Goal: Task Accomplishment & Management: Use online tool/utility

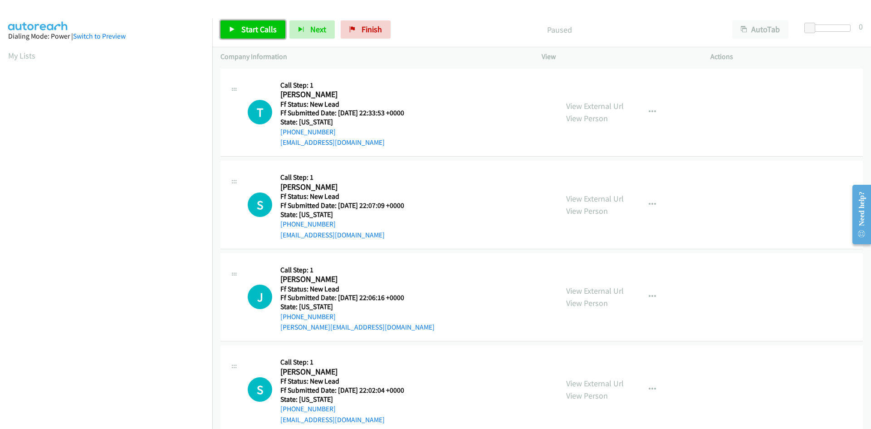
click at [255, 29] on span "Start Calls" at bounding box center [258, 29] width 35 height 10
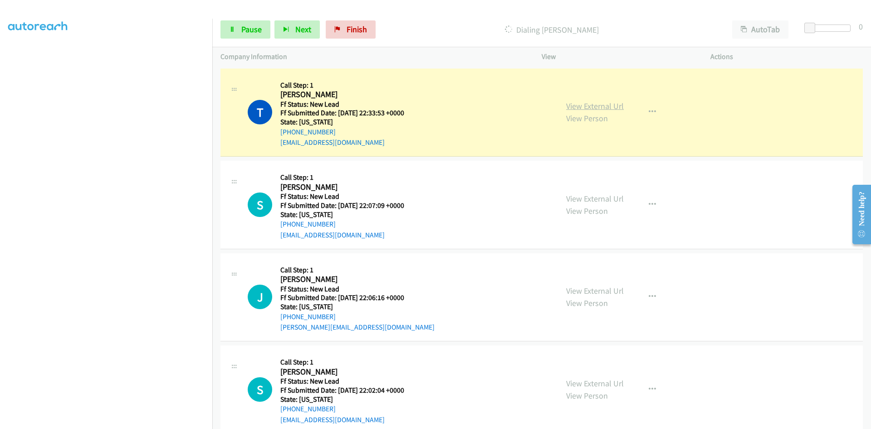
click at [602, 104] on link "View External Url" at bounding box center [595, 106] width 58 height 10
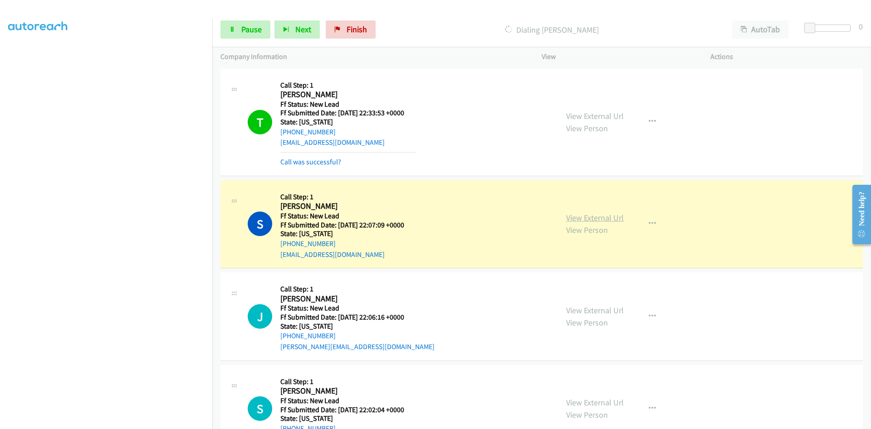
click at [613, 221] on link "View External Url" at bounding box center [595, 217] width 58 height 10
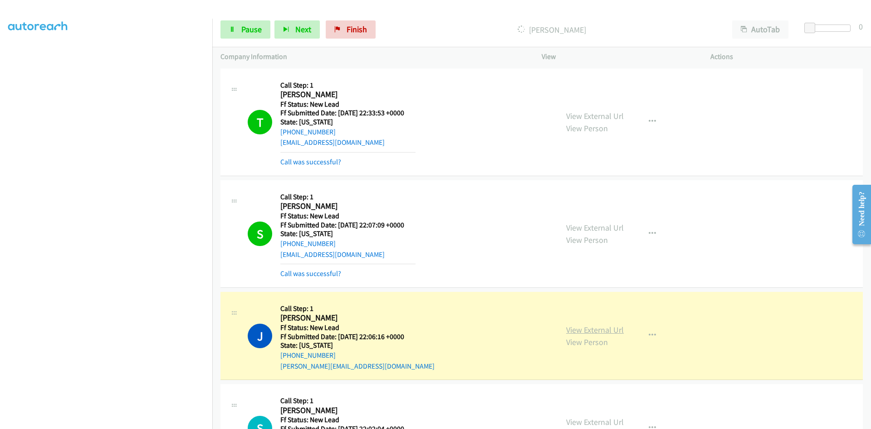
click at [569, 327] on link "View External Url" at bounding box center [595, 329] width 58 height 10
click at [306, 162] on link "Call was successful?" at bounding box center [310, 161] width 61 height 9
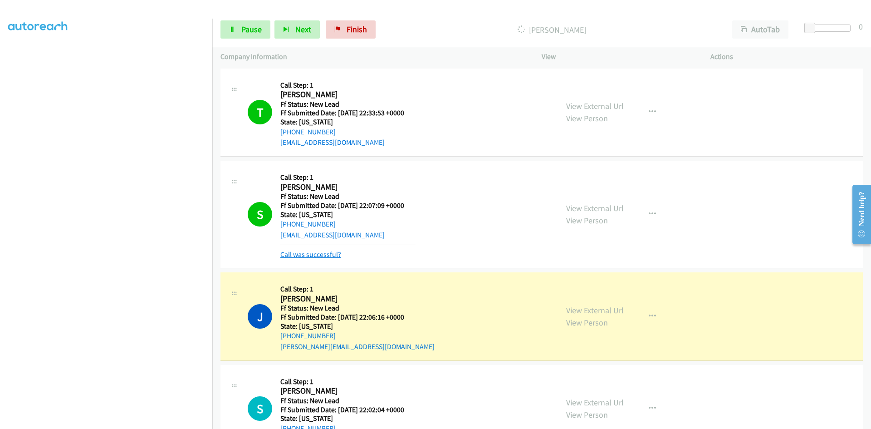
click at [302, 253] on link "Call was successful?" at bounding box center [310, 254] width 61 height 9
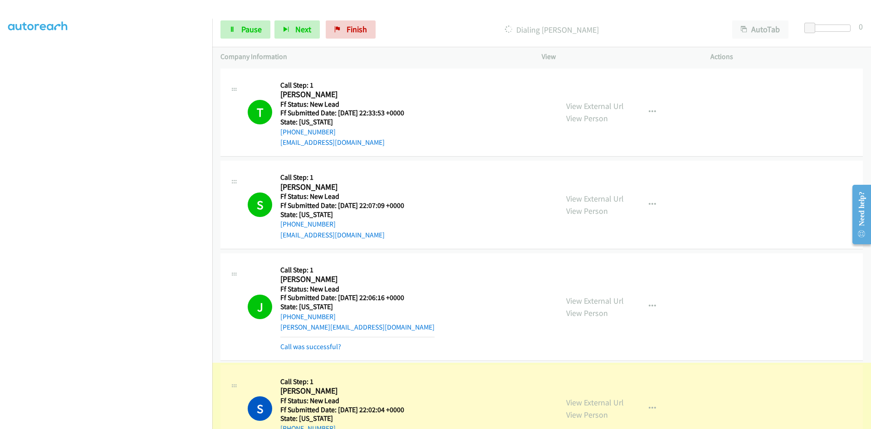
click at [591, 400] on link "View External Url" at bounding box center [595, 402] width 58 height 10
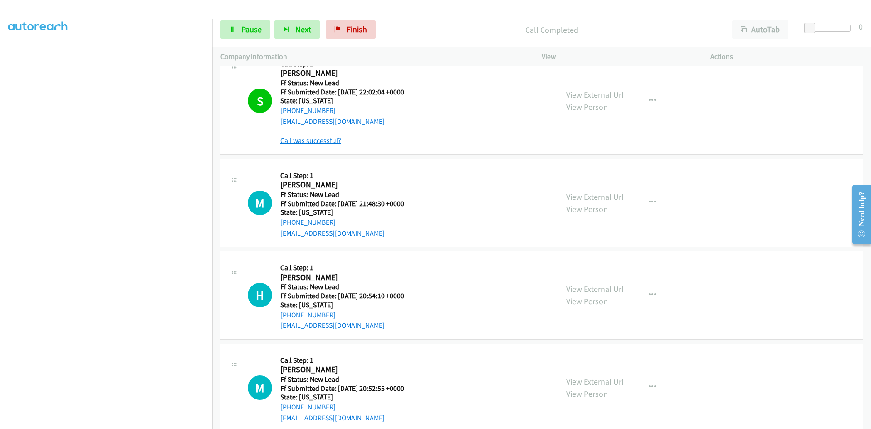
scroll to position [318, 0]
click at [333, 137] on link "Call was successful?" at bounding box center [310, 140] width 61 height 9
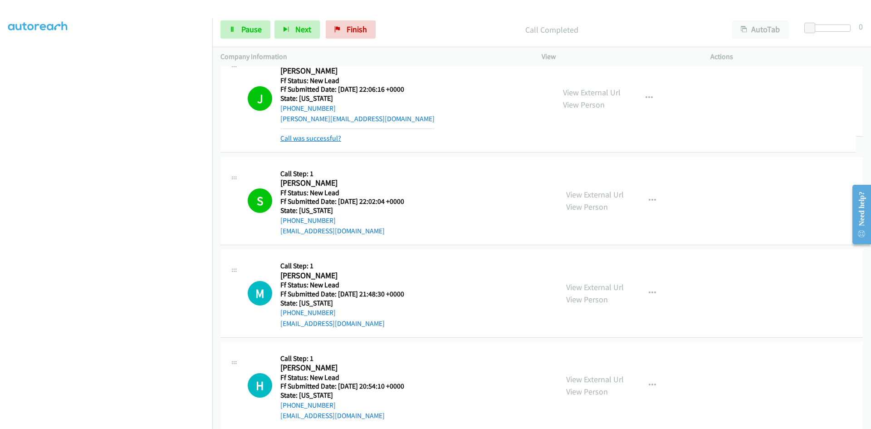
scroll to position [208, 0]
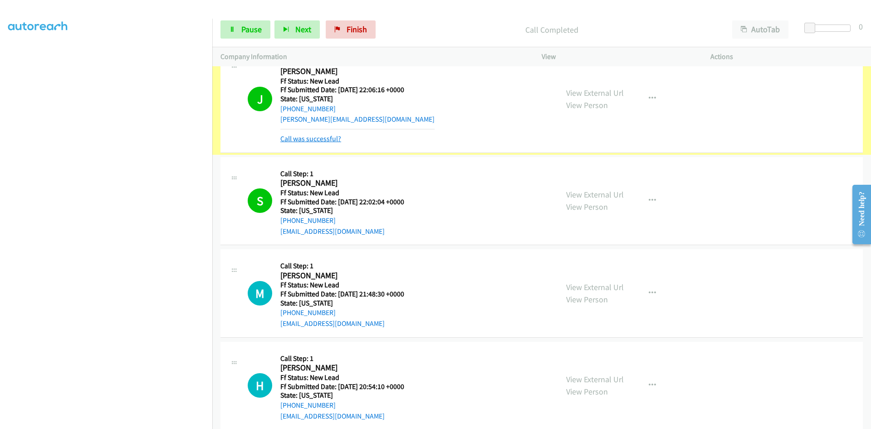
drag, startPoint x: 322, startPoint y: 141, endPoint x: 314, endPoint y: 142, distance: 7.8
click at [329, 137] on link "Call was successful?" at bounding box center [310, 138] width 61 height 9
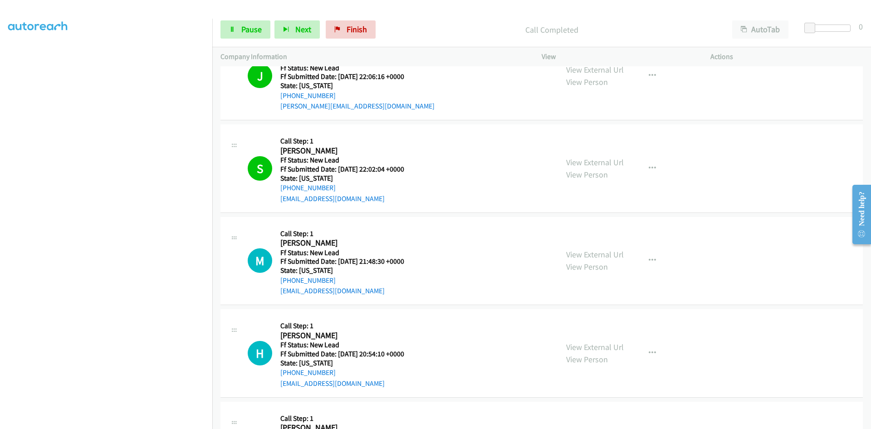
scroll to position [318, 0]
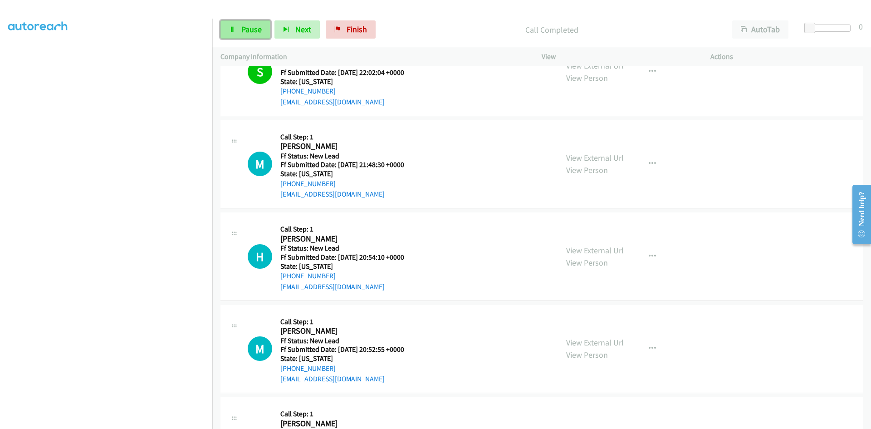
click at [242, 30] on span "Pause" at bounding box center [251, 29] width 20 height 10
drag, startPoint x: 374, startPoint y: 29, endPoint x: 475, endPoint y: 49, distance: 102.9
click at [374, 29] on span "Finish" at bounding box center [372, 29] width 20 height 10
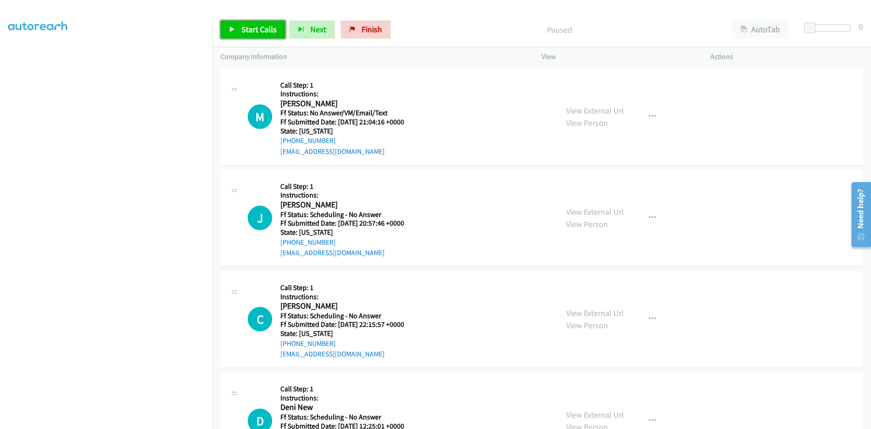
click at [241, 29] on span "Start Calls" at bounding box center [258, 29] width 35 height 10
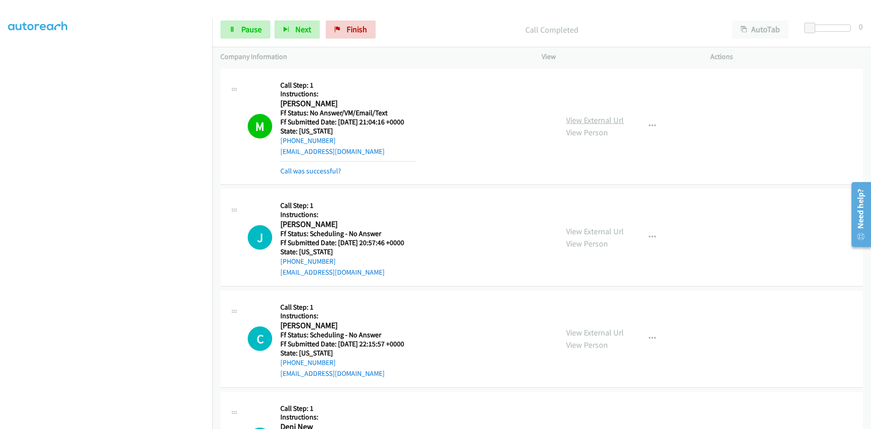
click at [590, 120] on link "View External Url" at bounding box center [595, 120] width 58 height 10
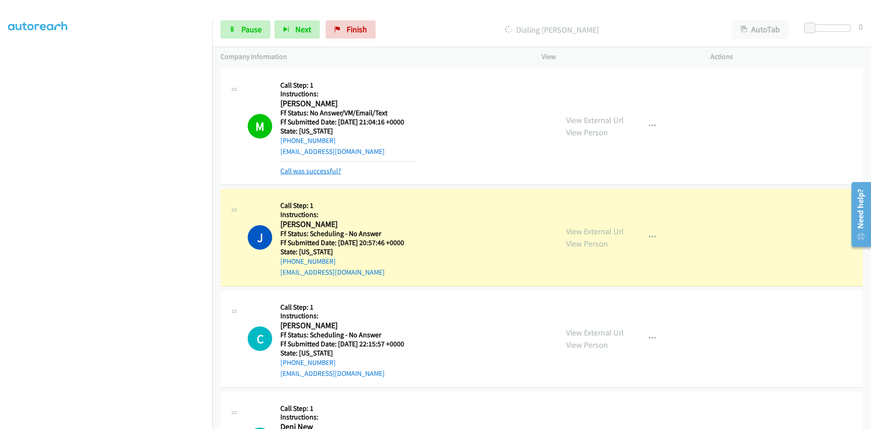
click at [336, 171] on link "Call was successful?" at bounding box center [310, 170] width 61 height 9
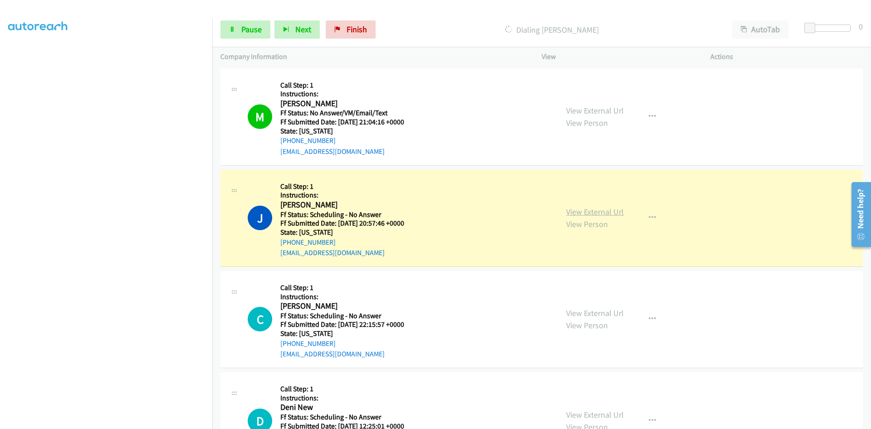
click at [607, 213] on link "View External Url" at bounding box center [595, 211] width 58 height 10
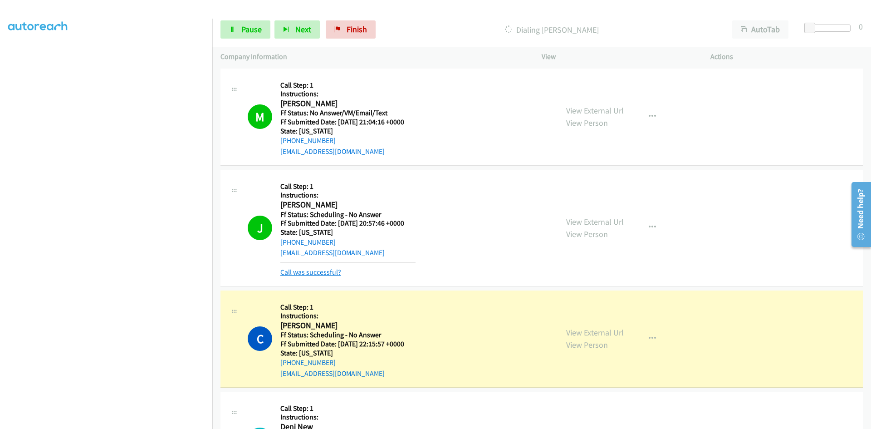
click at [317, 274] on link "Call was successful?" at bounding box center [310, 272] width 61 height 9
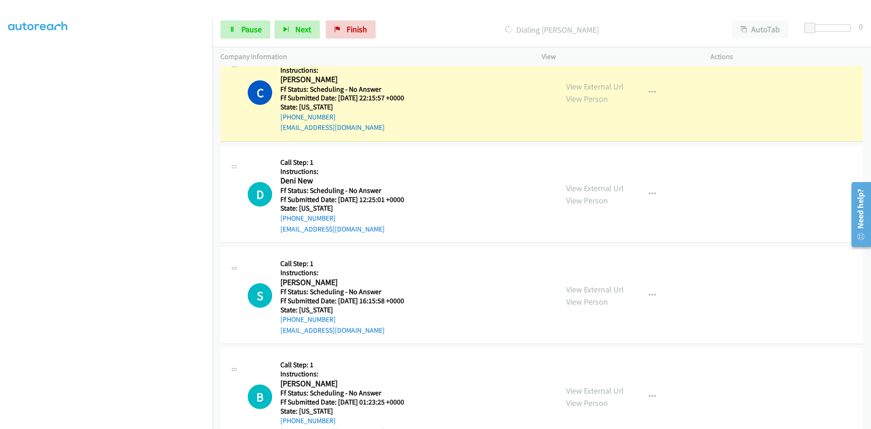
scroll to position [227, 0]
click at [608, 88] on link "View External Url" at bounding box center [595, 86] width 58 height 10
click at [613, 86] on link "View External Url" at bounding box center [595, 86] width 58 height 10
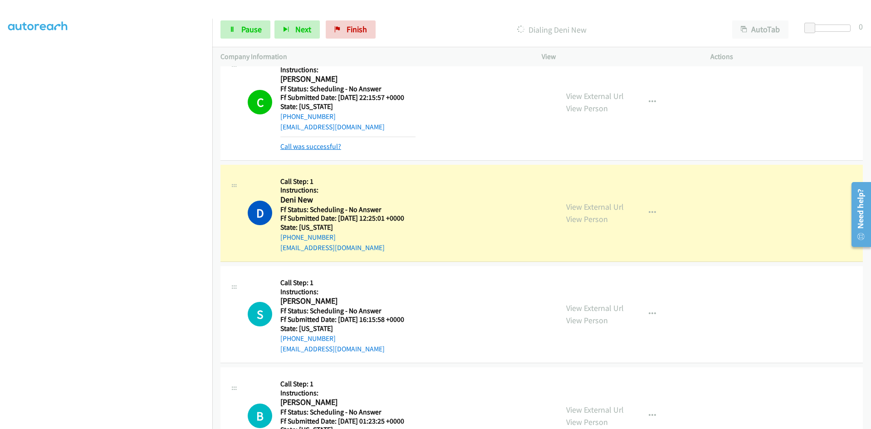
click at [295, 144] on link "Call was successful?" at bounding box center [310, 146] width 61 height 9
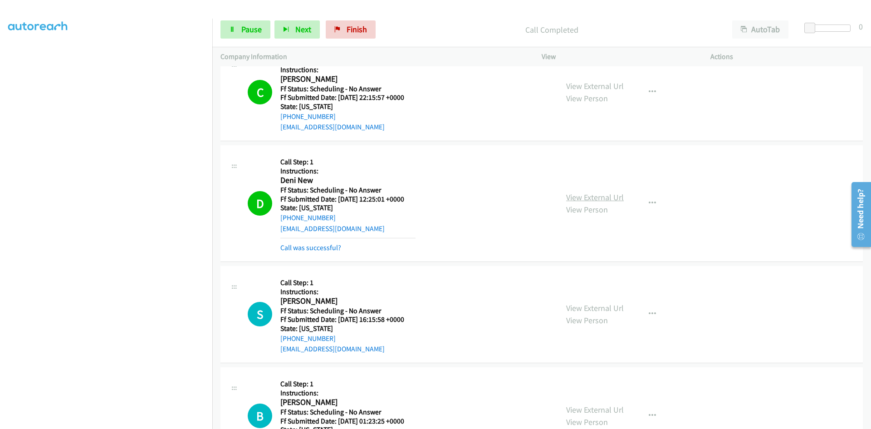
click at [576, 199] on link "View External Url" at bounding box center [595, 197] width 58 height 10
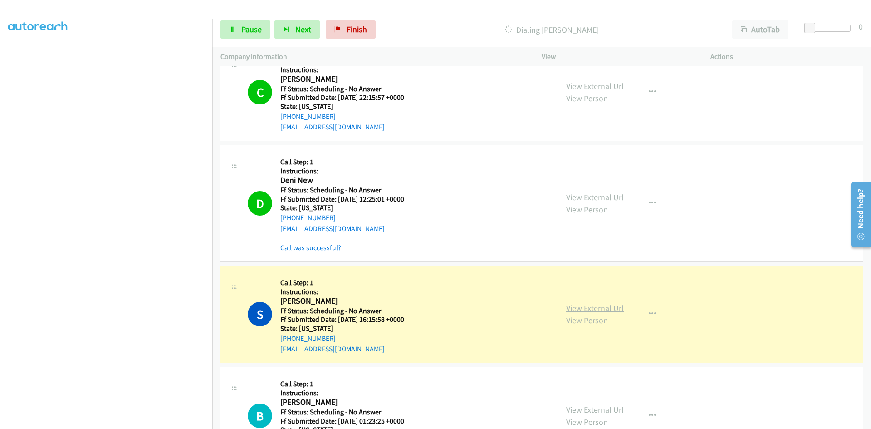
click at [617, 308] on link "View External Url" at bounding box center [595, 308] width 58 height 10
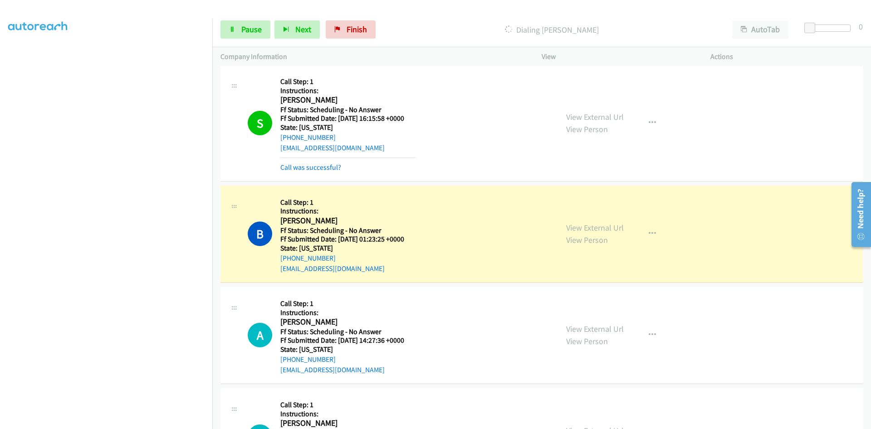
scroll to position [454, 0]
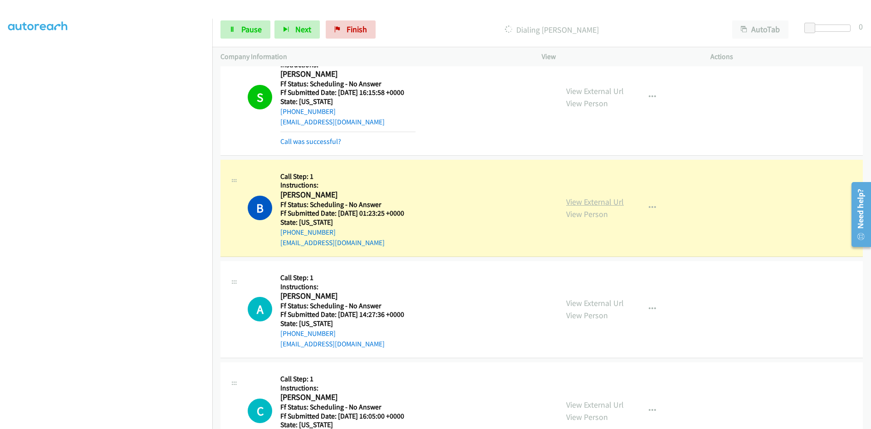
click at [612, 206] on link "View External Url" at bounding box center [595, 201] width 58 height 10
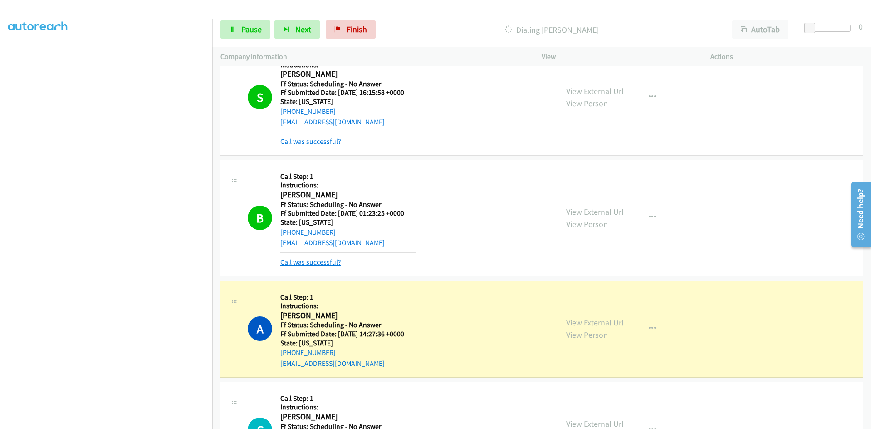
click at [325, 263] on link "Call was successful?" at bounding box center [310, 262] width 61 height 9
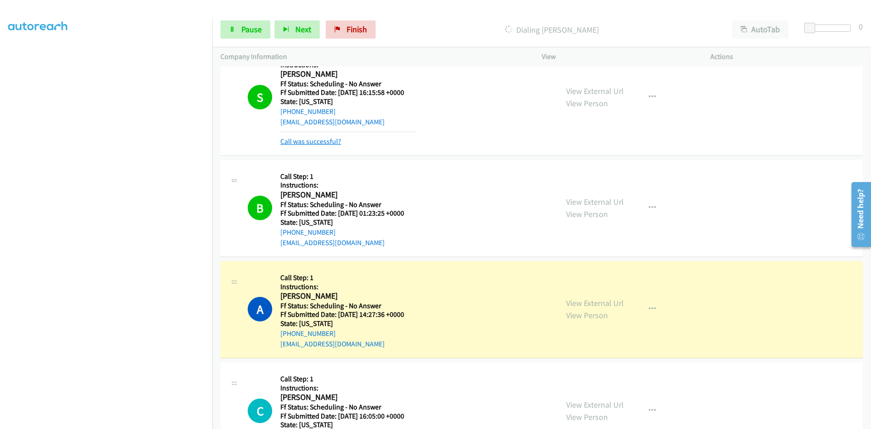
click at [333, 139] on link "Call was successful?" at bounding box center [310, 141] width 61 height 9
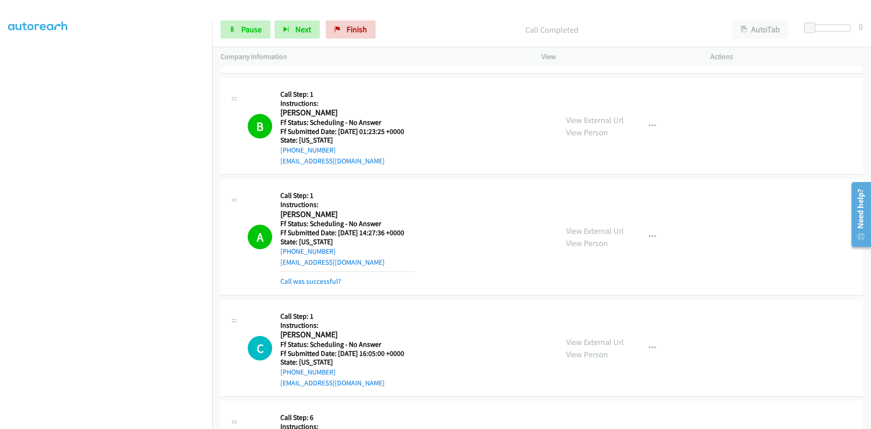
scroll to position [544, 0]
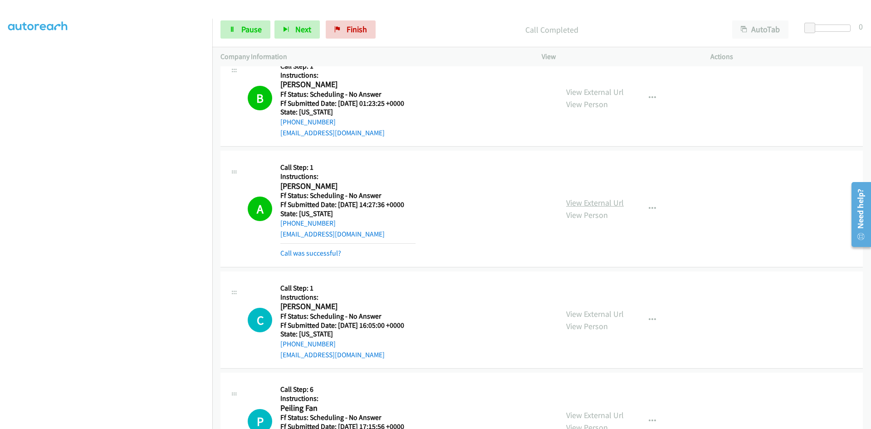
click at [594, 201] on link "View External Url" at bounding box center [595, 202] width 58 height 10
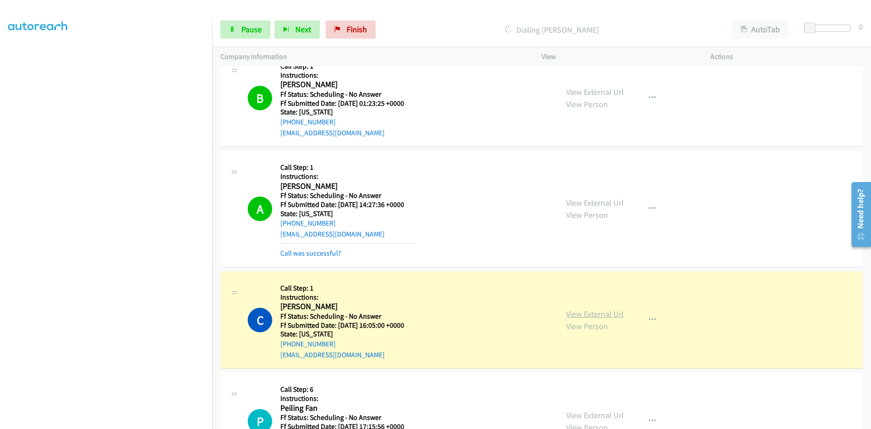
click at [584, 313] on link "View External Url" at bounding box center [595, 313] width 58 height 10
click at [235, 31] on icon at bounding box center [232, 30] width 6 height 6
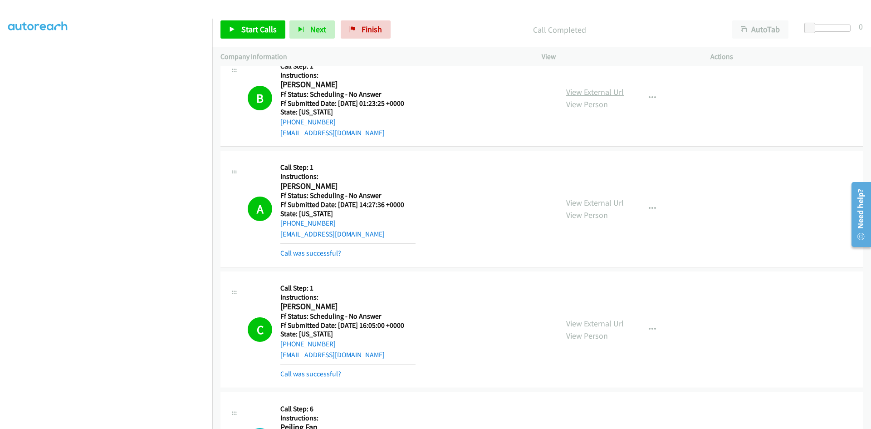
click at [581, 91] on link "View External Url" at bounding box center [595, 92] width 58 height 10
click at [566, 201] on link "View External Url" at bounding box center [595, 202] width 58 height 10
click at [578, 324] on link "View External Url" at bounding box center [595, 323] width 58 height 10
click at [580, 202] on link "View External Url" at bounding box center [595, 202] width 58 height 10
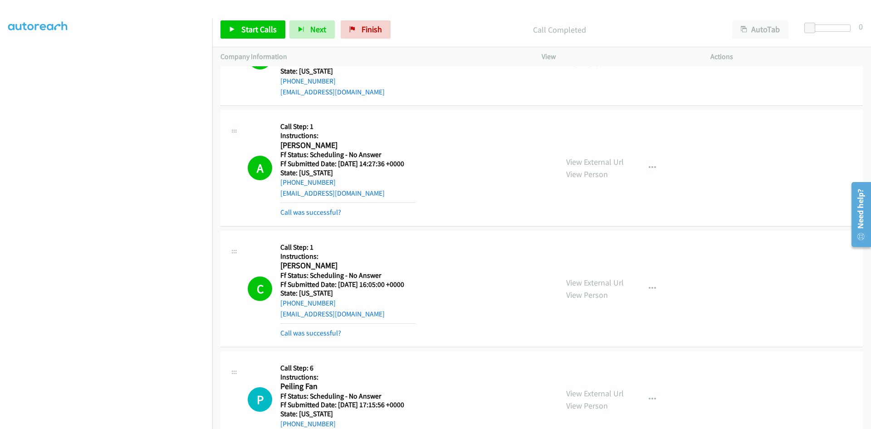
scroll to position [635, 0]
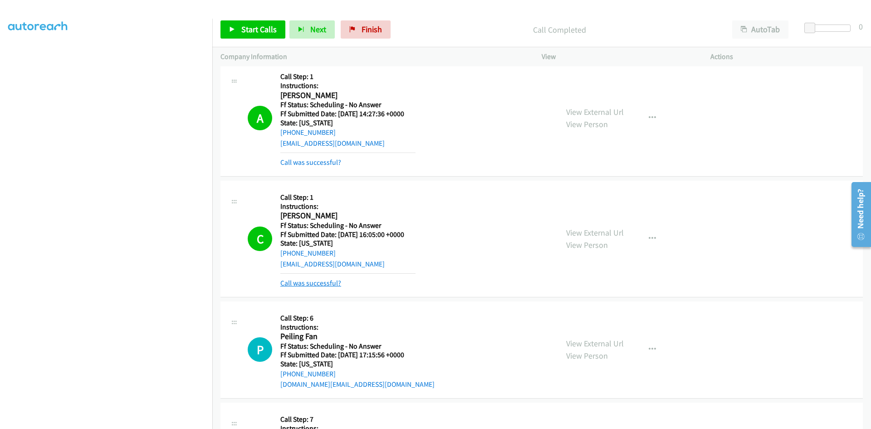
click at [304, 285] on link "Call was successful?" at bounding box center [310, 283] width 61 height 9
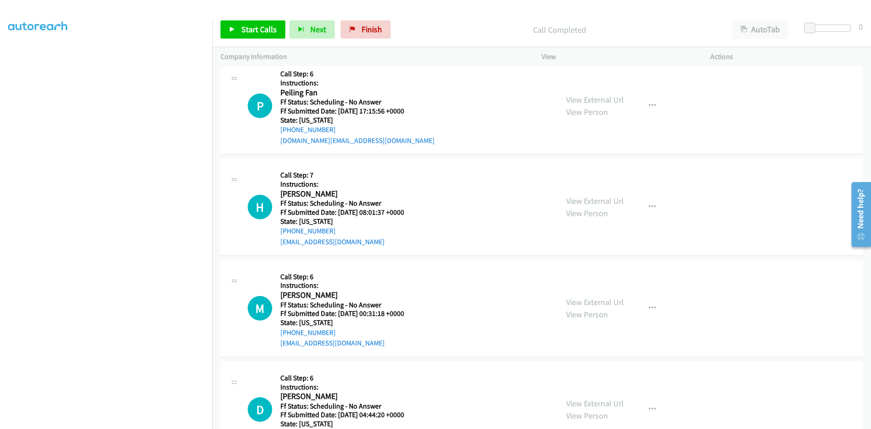
scroll to position [862, 0]
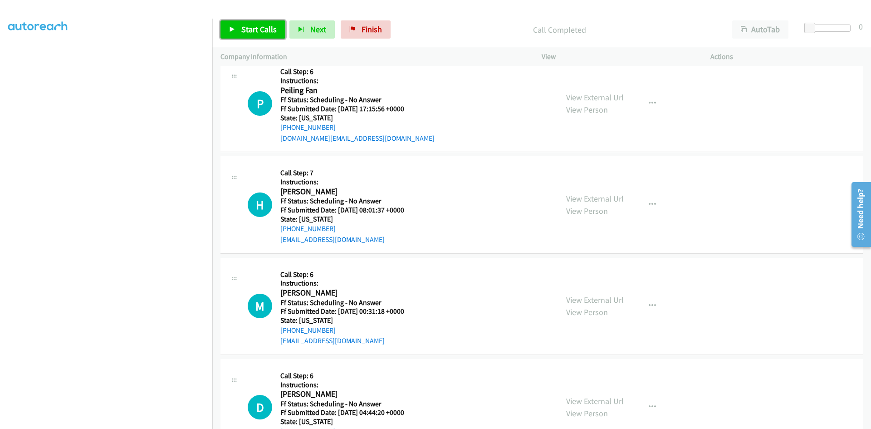
click at [267, 27] on span "Start Calls" at bounding box center [258, 29] width 35 height 10
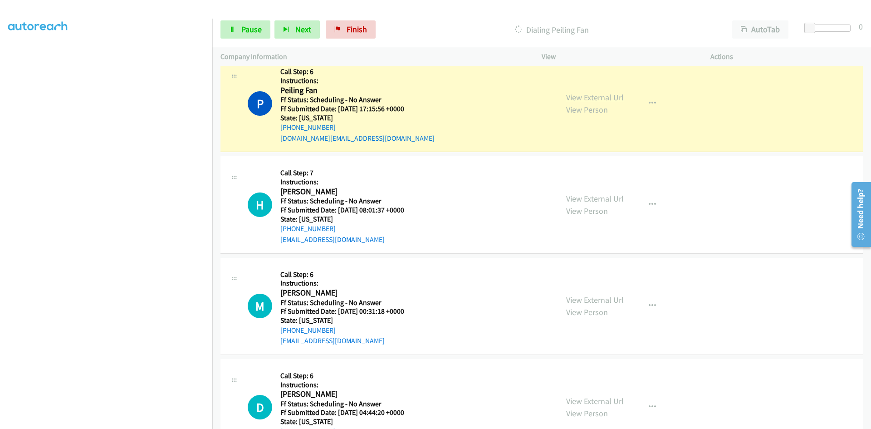
click at [602, 96] on link "View External Url" at bounding box center [595, 97] width 58 height 10
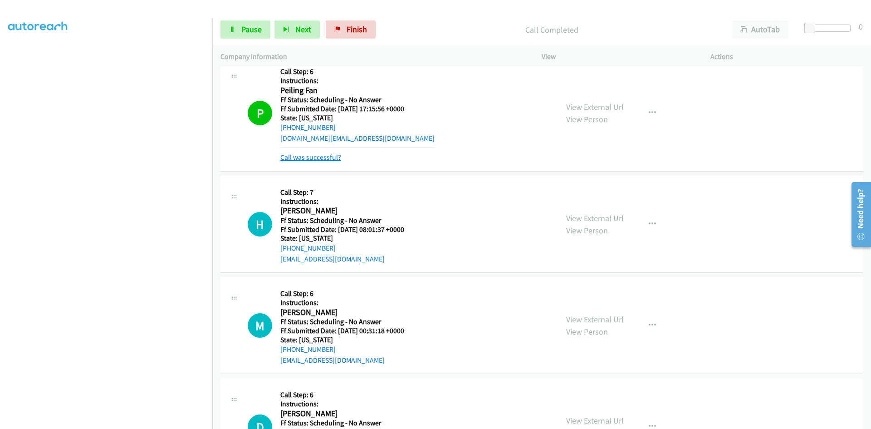
click at [322, 157] on link "Call was successful?" at bounding box center [310, 157] width 61 height 9
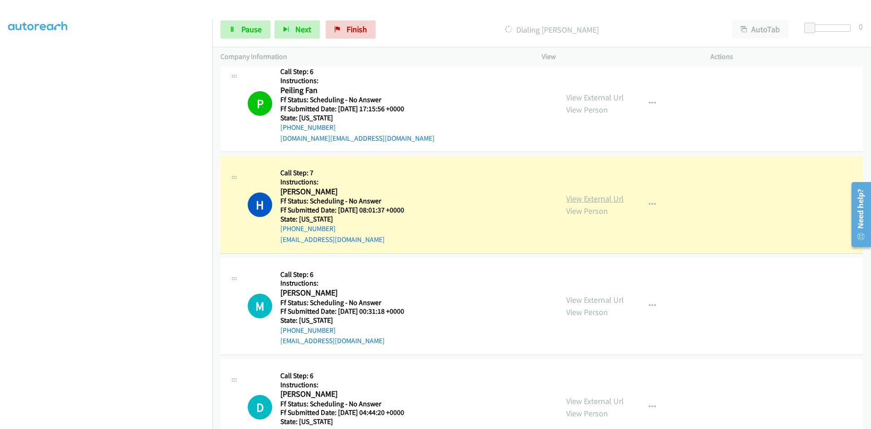
click at [610, 201] on link "View External Url" at bounding box center [595, 198] width 58 height 10
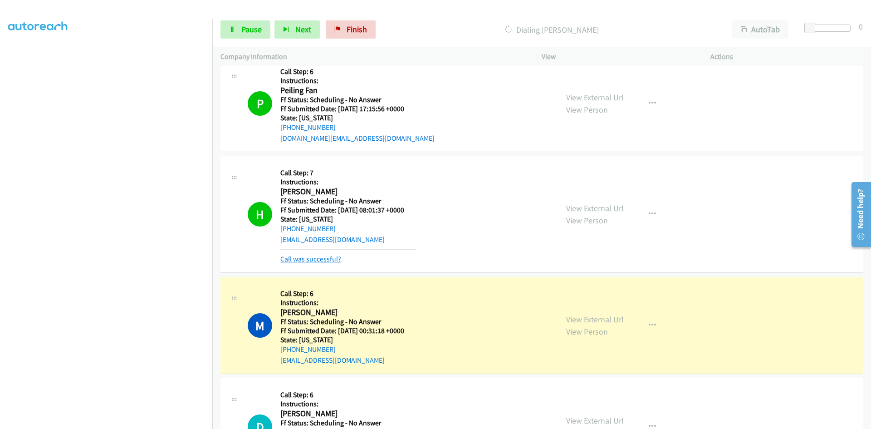
click at [303, 258] on link "Call was successful?" at bounding box center [310, 259] width 61 height 9
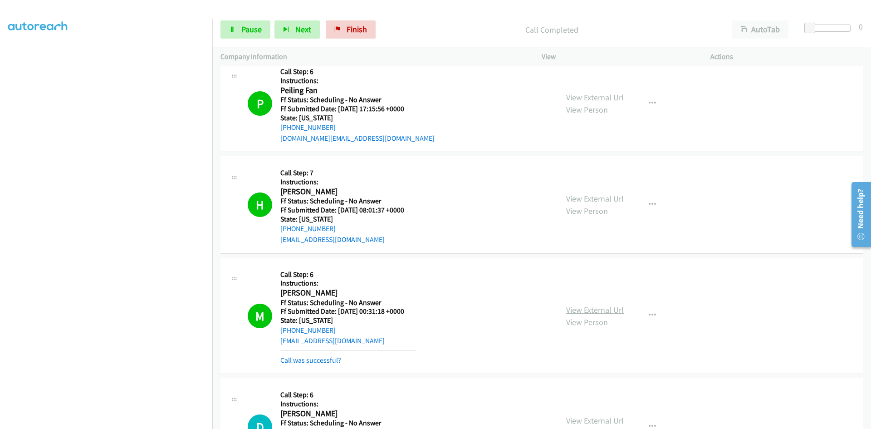
click at [598, 310] on link "View External Url" at bounding box center [595, 309] width 58 height 10
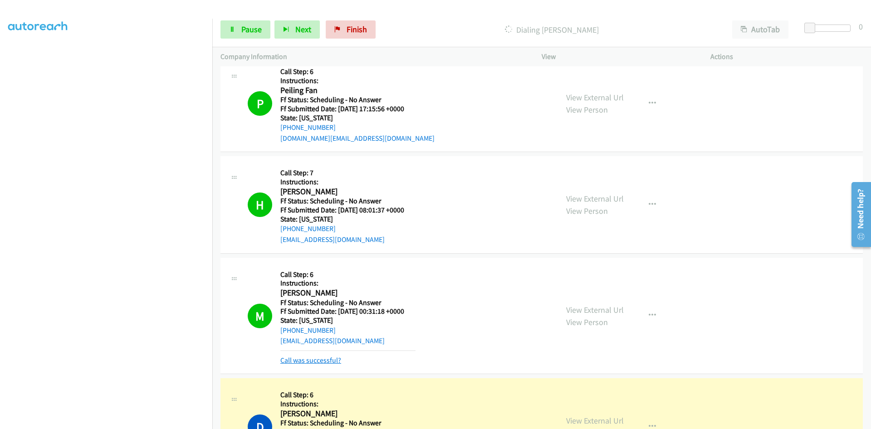
click at [328, 363] on link "Call was successful?" at bounding box center [310, 360] width 61 height 9
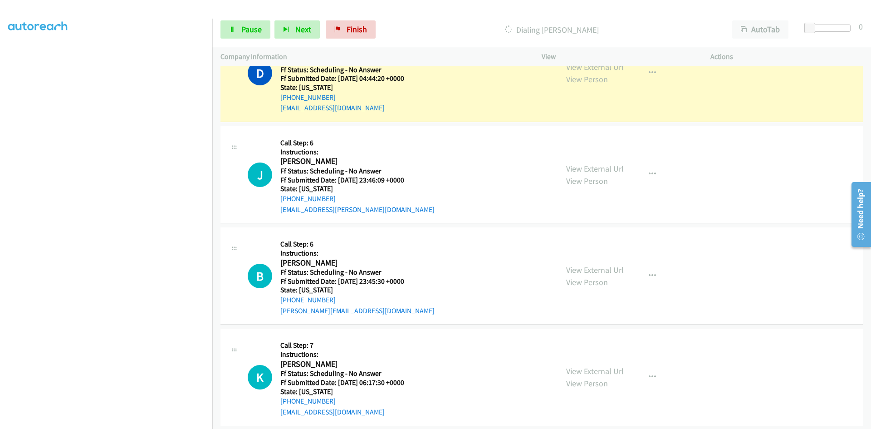
scroll to position [1180, 0]
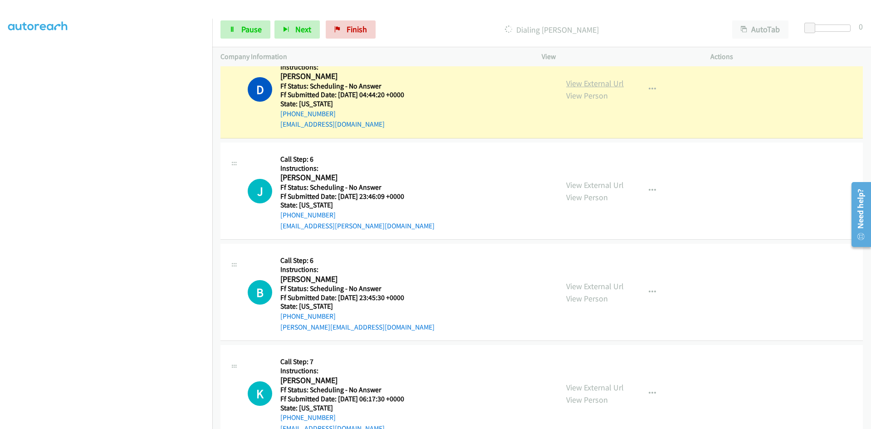
click at [604, 84] on link "View External Url" at bounding box center [595, 83] width 58 height 10
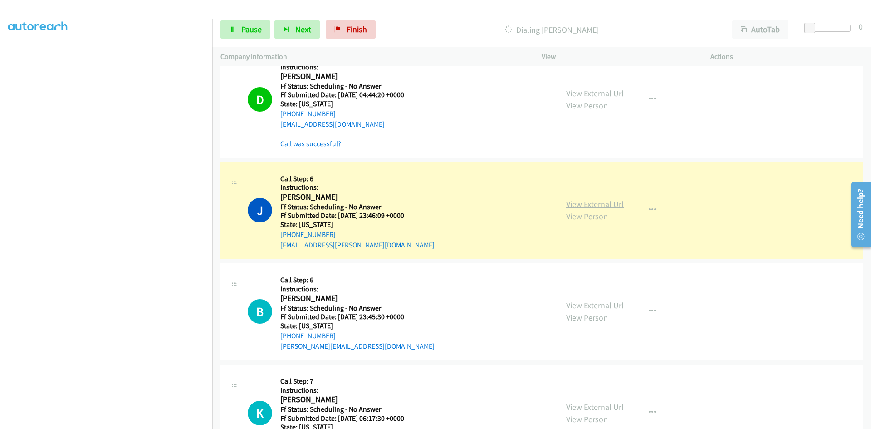
click at [614, 204] on link "View External Url" at bounding box center [595, 204] width 58 height 10
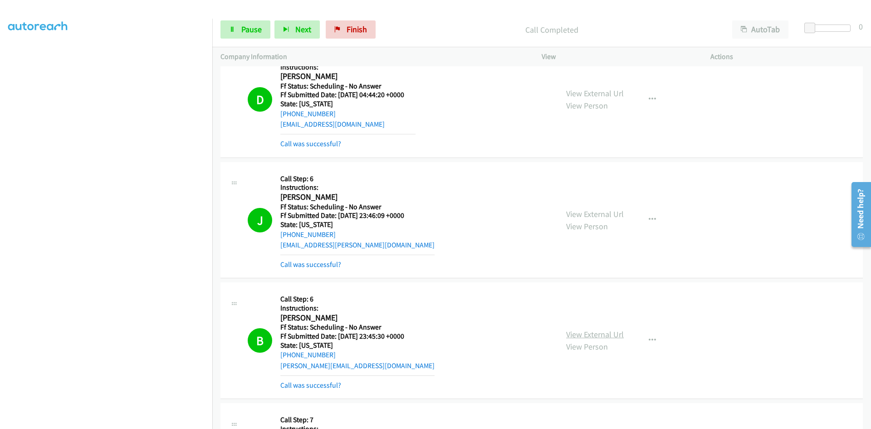
click at [572, 331] on link "View External Url" at bounding box center [595, 334] width 58 height 10
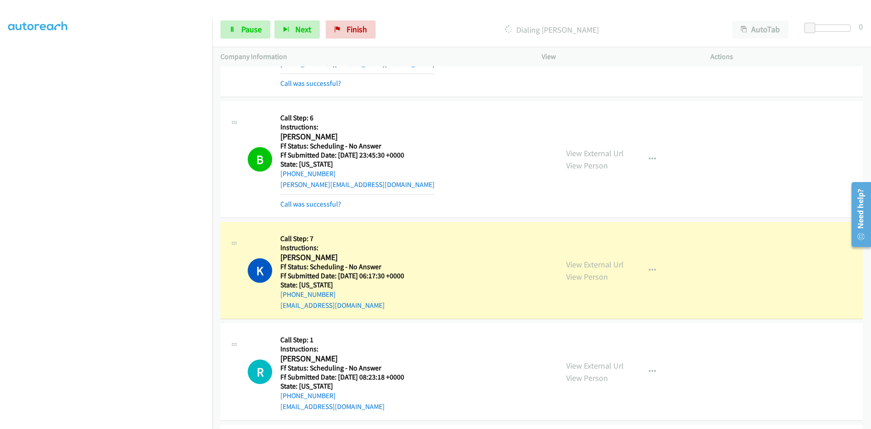
scroll to position [1361, 0]
click at [617, 264] on link "View External Url" at bounding box center [595, 264] width 58 height 10
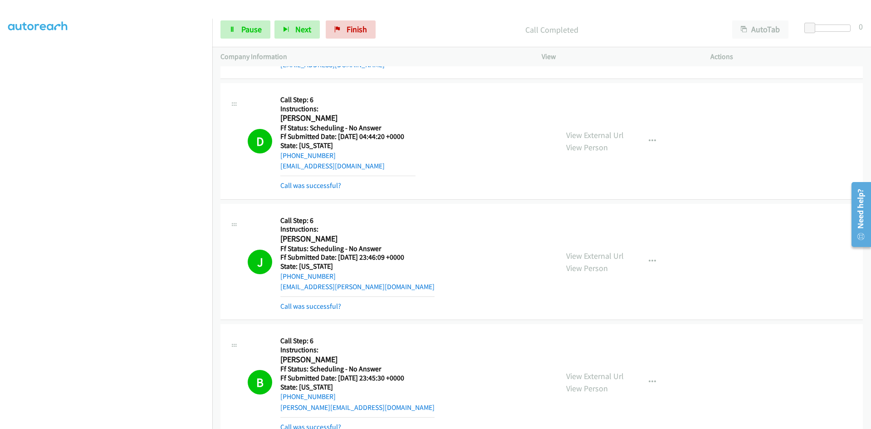
scroll to position [1134, 0]
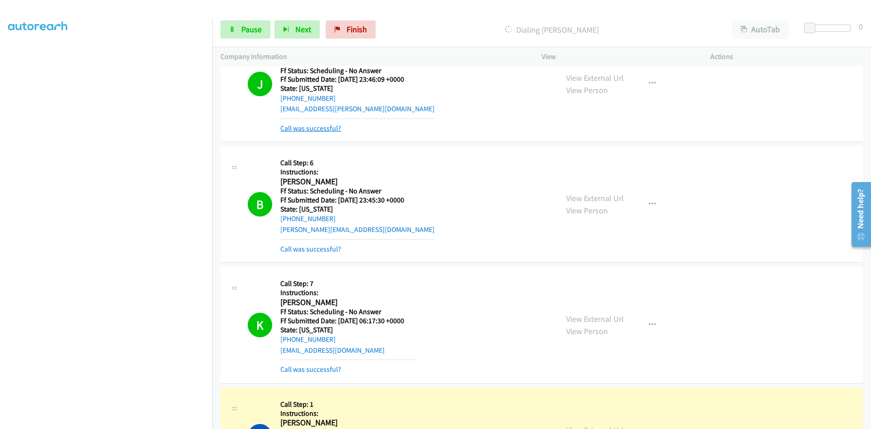
click at [333, 128] on link "Call was successful?" at bounding box center [310, 128] width 61 height 9
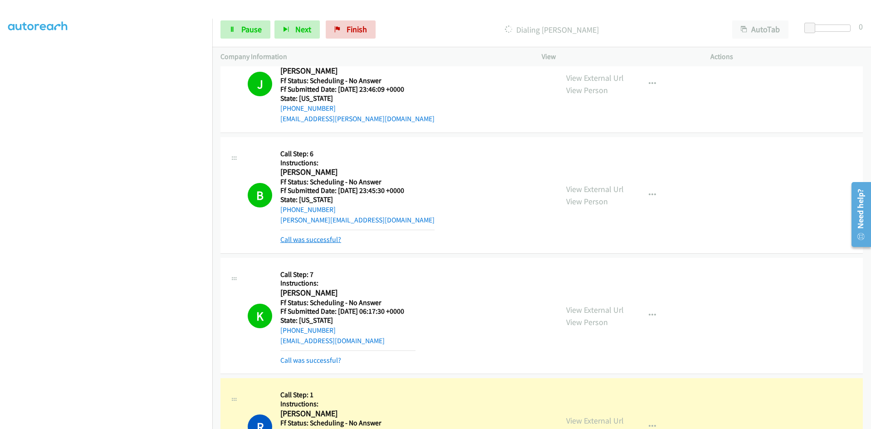
click at [326, 237] on link "Call was successful?" at bounding box center [310, 239] width 61 height 9
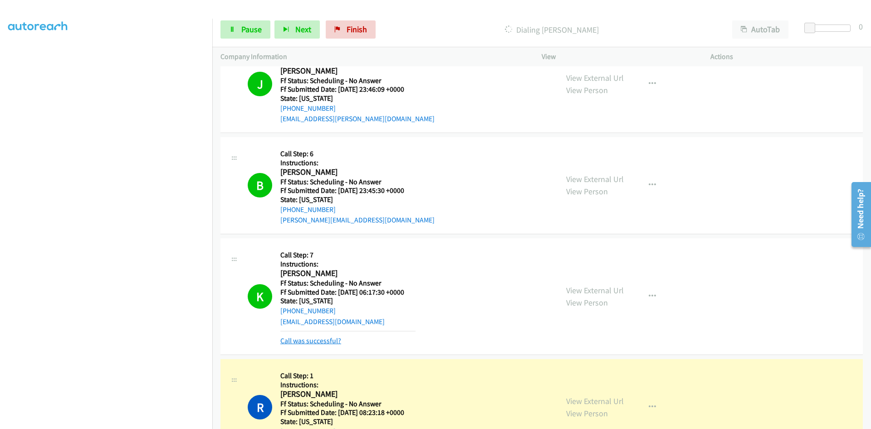
click at [321, 343] on link "Call was successful?" at bounding box center [310, 340] width 61 height 9
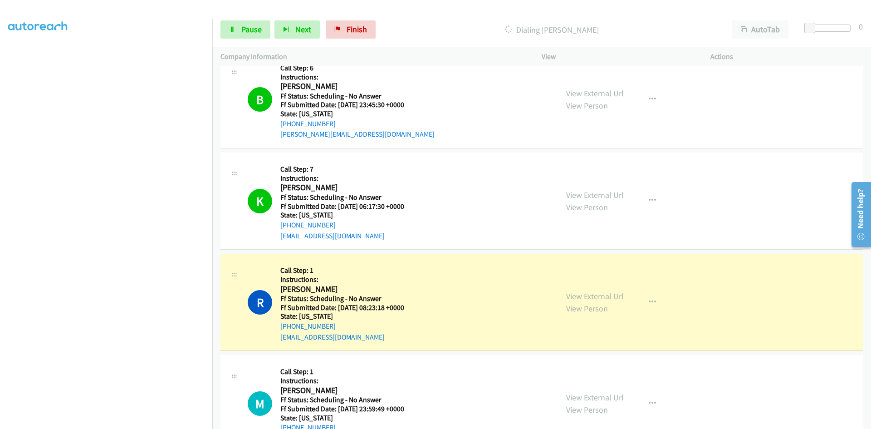
scroll to position [1396, 0]
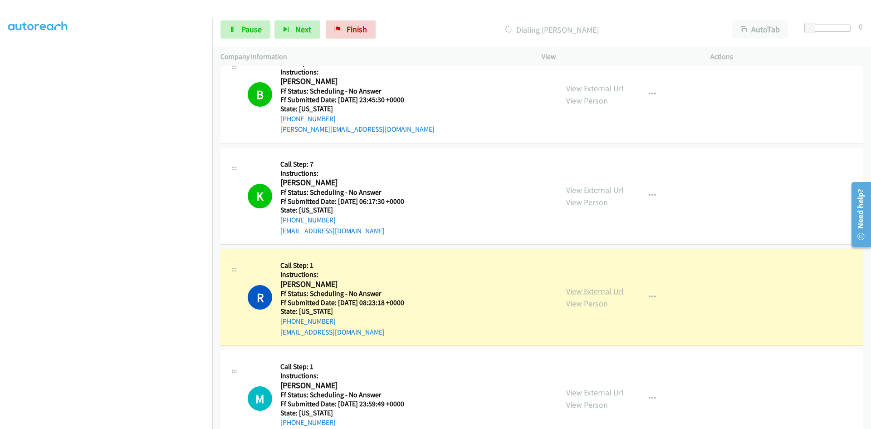
click at [606, 291] on link "View External Url" at bounding box center [595, 291] width 58 height 10
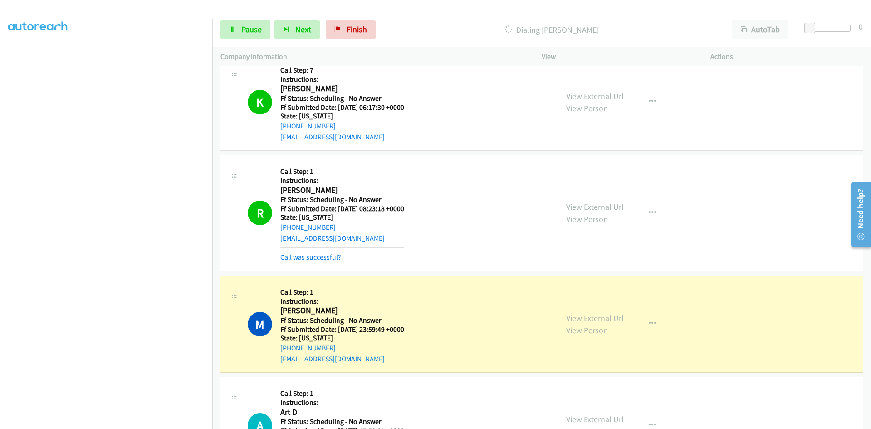
scroll to position [1532, 0]
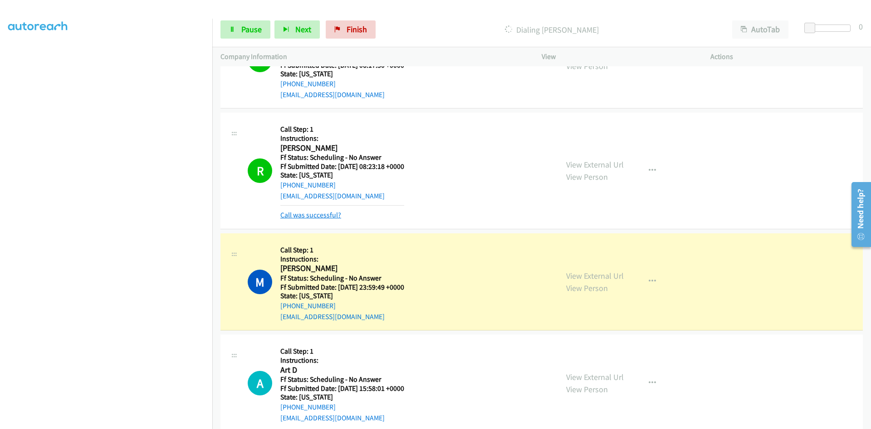
click at [327, 216] on link "Call was successful?" at bounding box center [310, 215] width 61 height 9
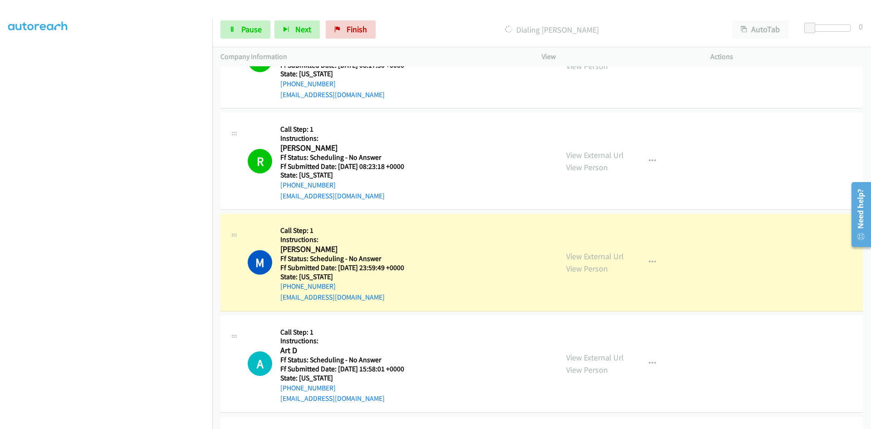
click at [603, 261] on div "View External Url View Person" at bounding box center [595, 262] width 58 height 24
click at [602, 258] on link "View External Url" at bounding box center [595, 256] width 58 height 10
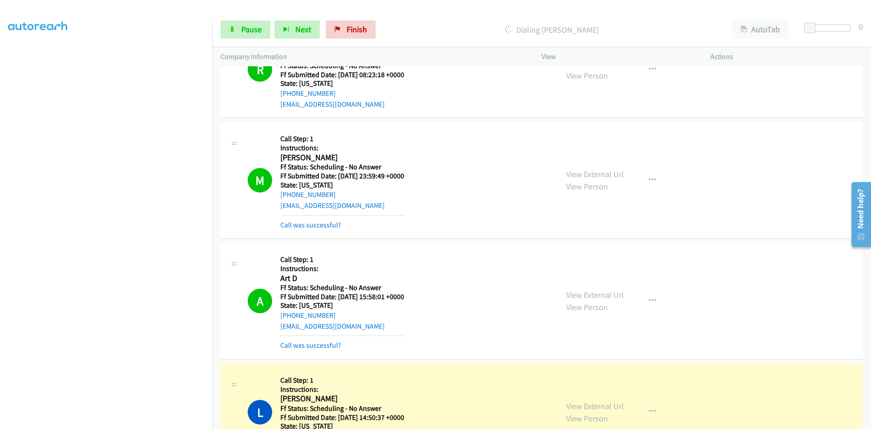
scroll to position [1623, 0]
click at [583, 292] on link "View External Url" at bounding box center [595, 295] width 58 height 10
click at [577, 404] on link "View External Url" at bounding box center [595, 406] width 58 height 10
click at [585, 410] on link "View External Url" at bounding box center [595, 406] width 58 height 10
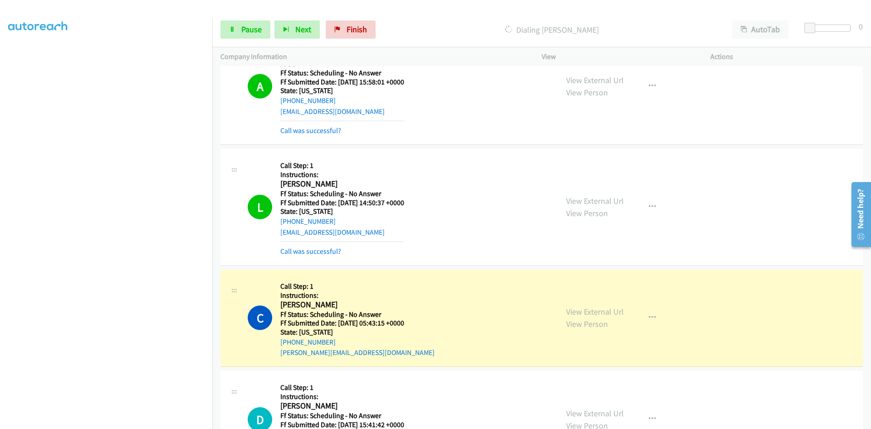
scroll to position [1895, 0]
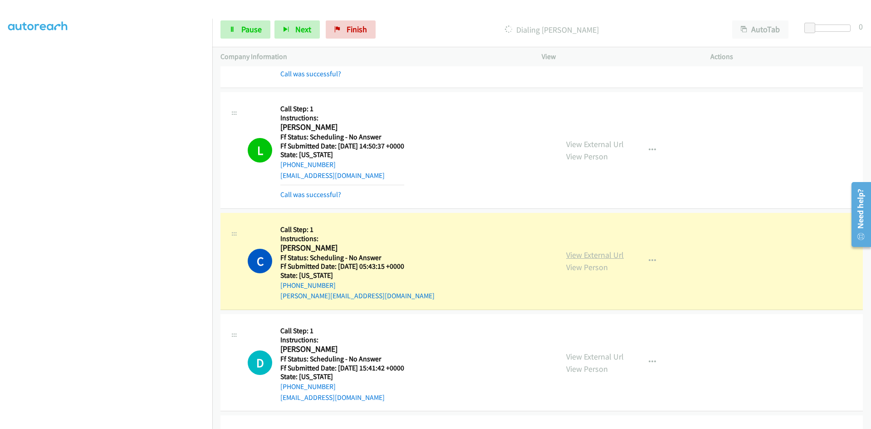
click at [597, 256] on link "View External Url" at bounding box center [595, 255] width 58 height 10
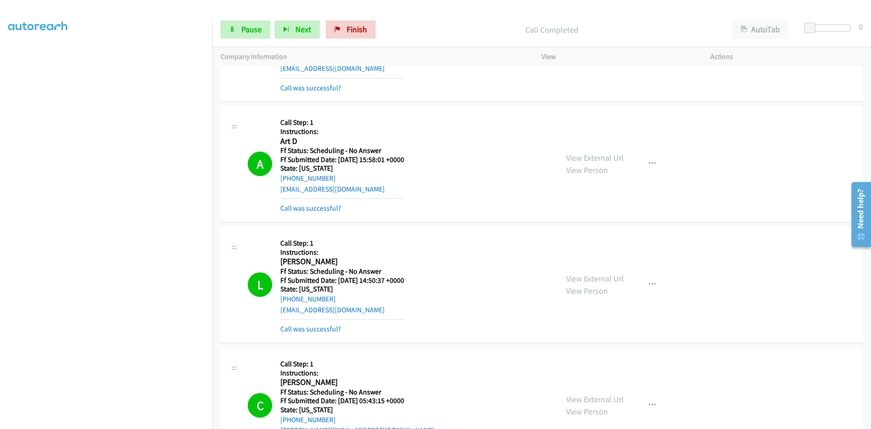
scroll to position [1714, 0]
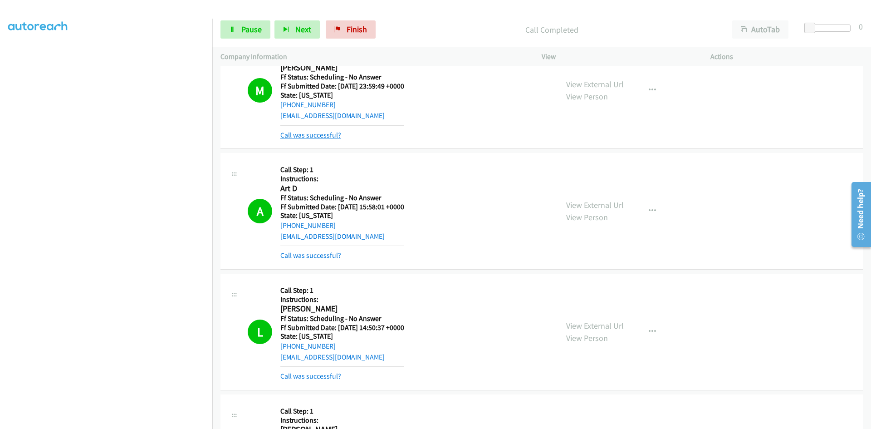
click at [326, 136] on link "Call was successful?" at bounding box center [310, 135] width 61 height 9
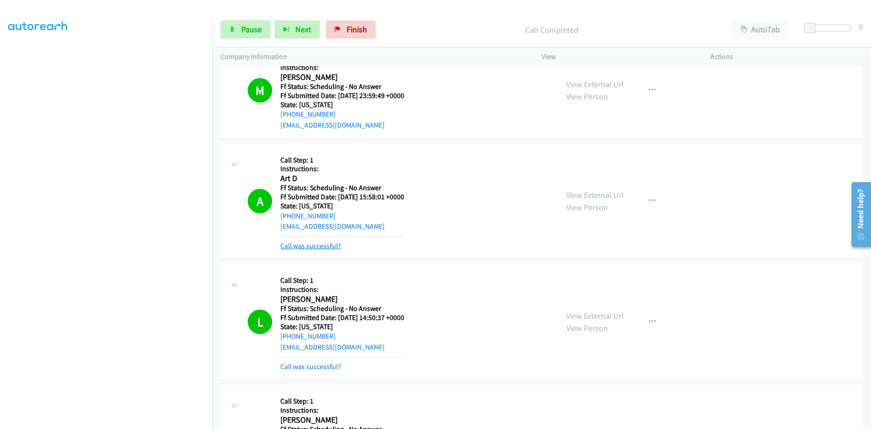
click at [304, 246] on link "Call was successful?" at bounding box center [310, 245] width 61 height 9
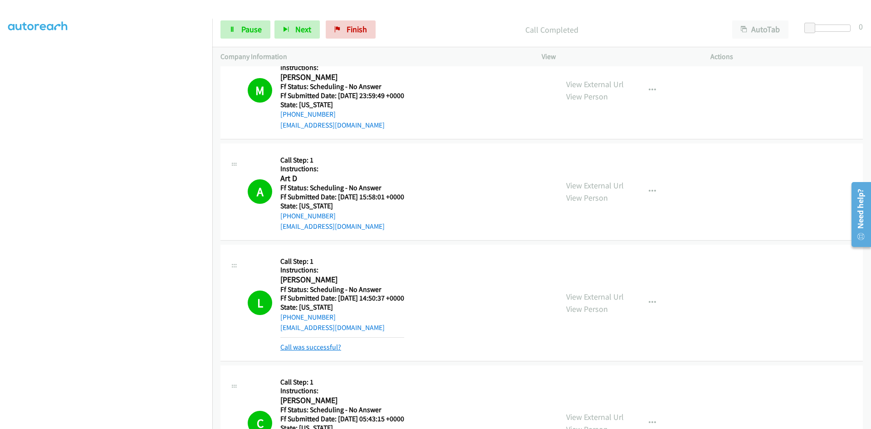
click at [328, 348] on link "Call was successful?" at bounding box center [310, 347] width 61 height 9
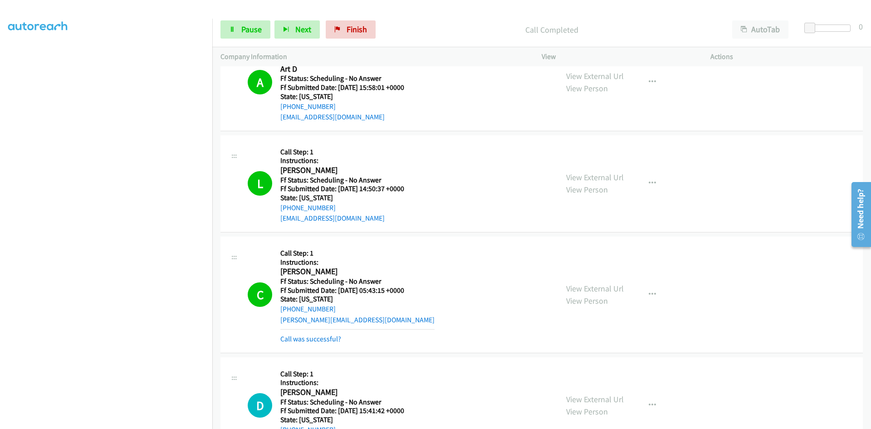
scroll to position [1841, 0]
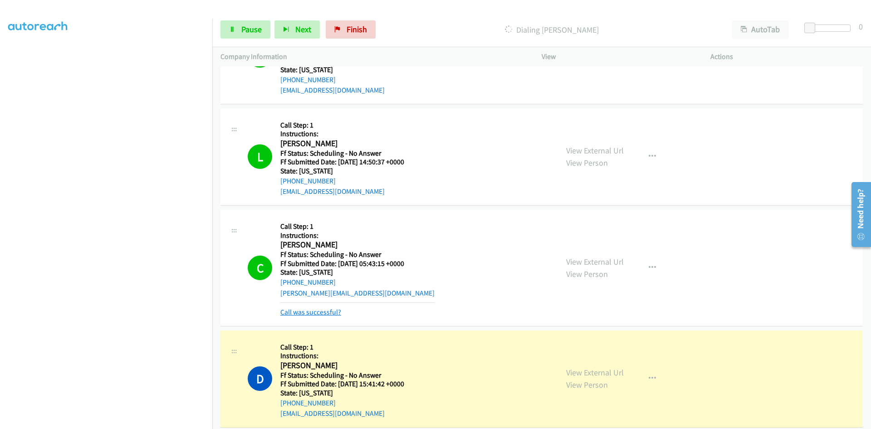
click at [328, 311] on link "Call was successful?" at bounding box center [310, 312] width 61 height 9
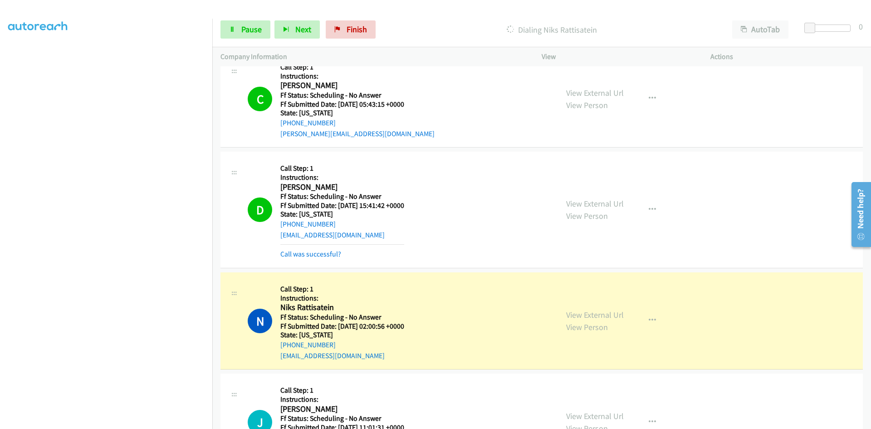
scroll to position [2022, 0]
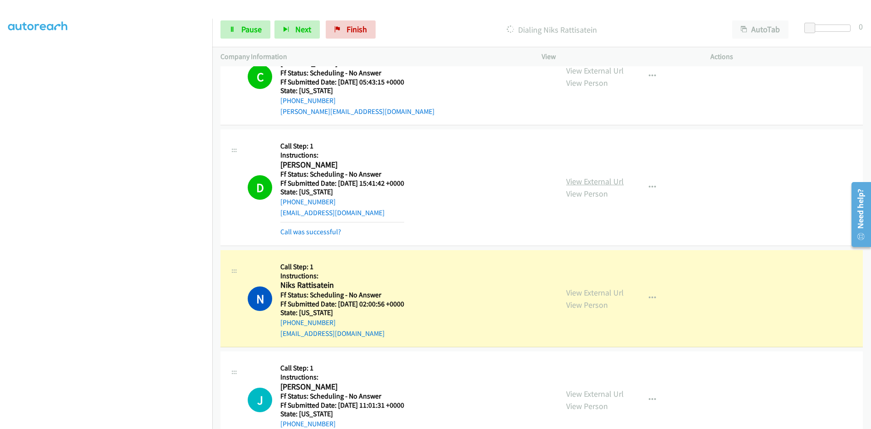
click at [612, 183] on link "View External Url" at bounding box center [595, 181] width 58 height 10
click at [337, 230] on link "Call was successful?" at bounding box center [310, 231] width 61 height 9
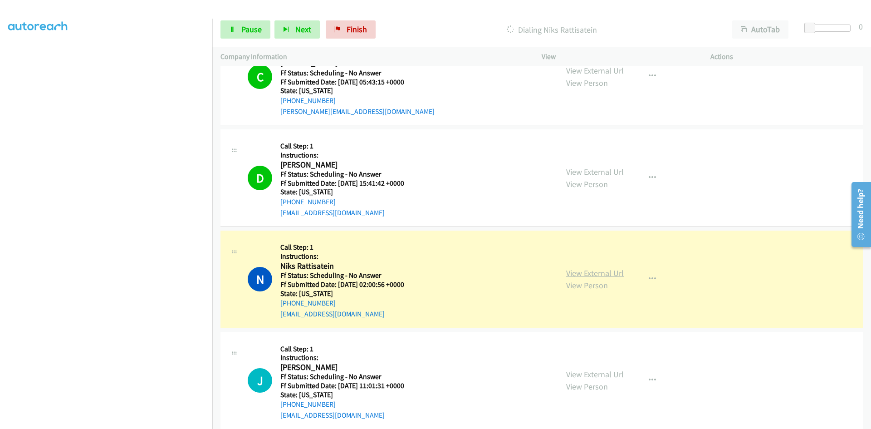
click at [592, 274] on link "View External Url" at bounding box center [595, 273] width 58 height 10
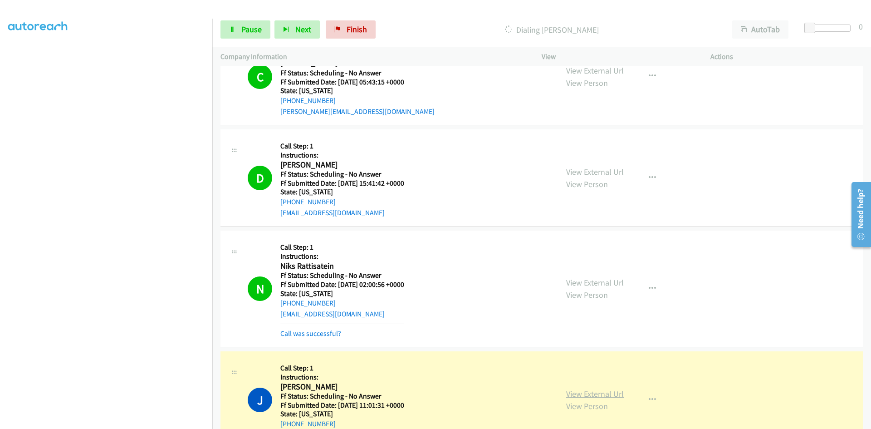
click at [596, 395] on link "View External Url" at bounding box center [595, 393] width 58 height 10
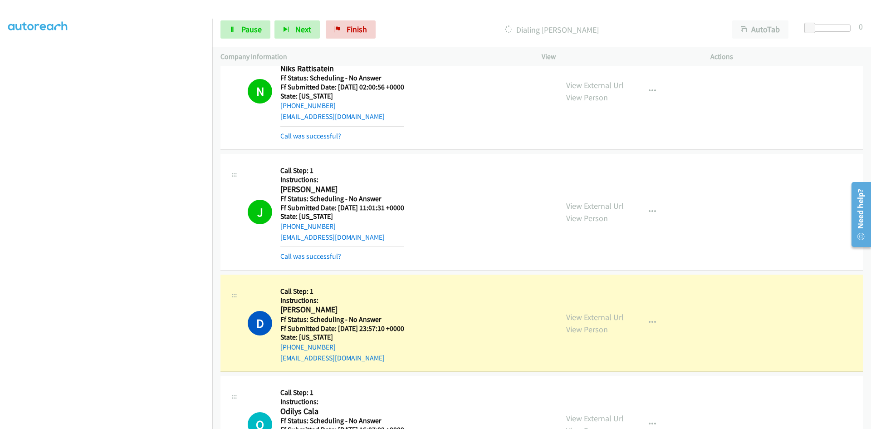
scroll to position [2203, 0]
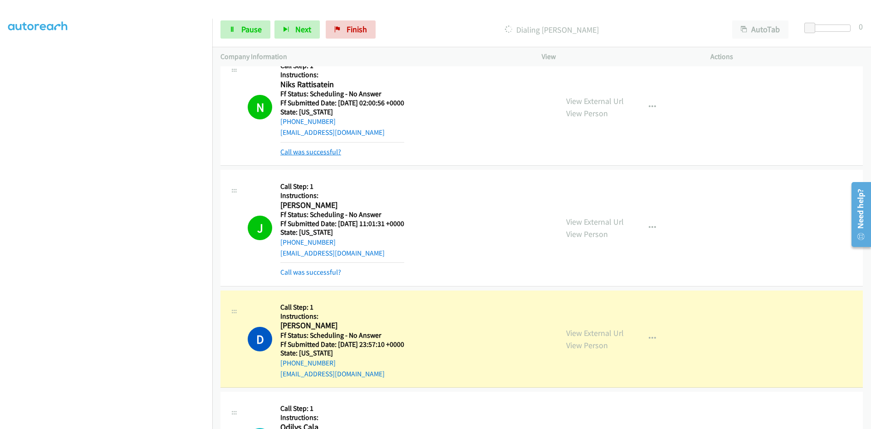
click at [332, 151] on link "Call was successful?" at bounding box center [310, 151] width 61 height 9
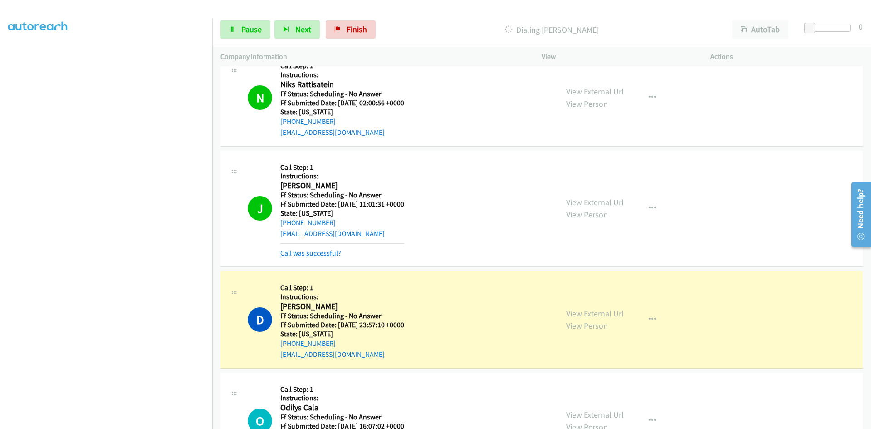
click at [317, 251] on link "Call was successful?" at bounding box center [310, 253] width 61 height 9
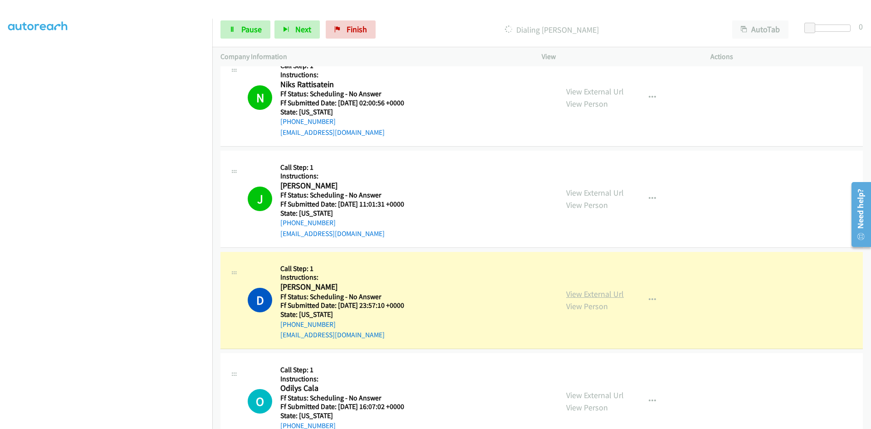
click at [609, 294] on link "View External Url" at bounding box center [595, 294] width 58 height 10
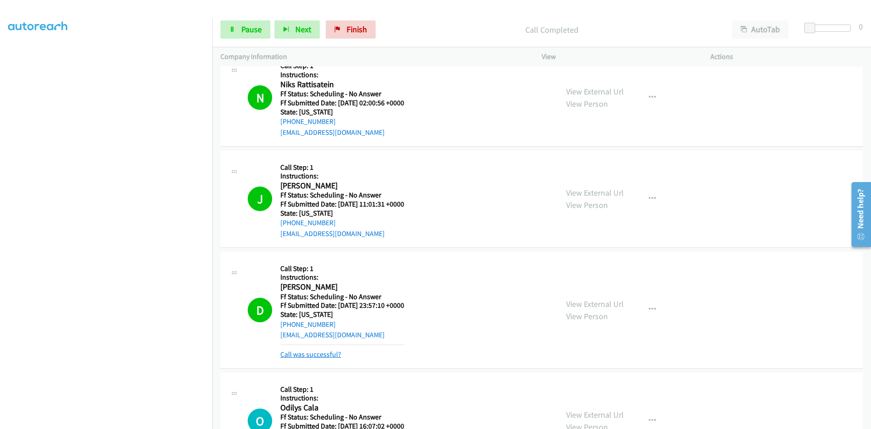
click at [313, 350] on link "Call was successful?" at bounding box center [310, 354] width 61 height 9
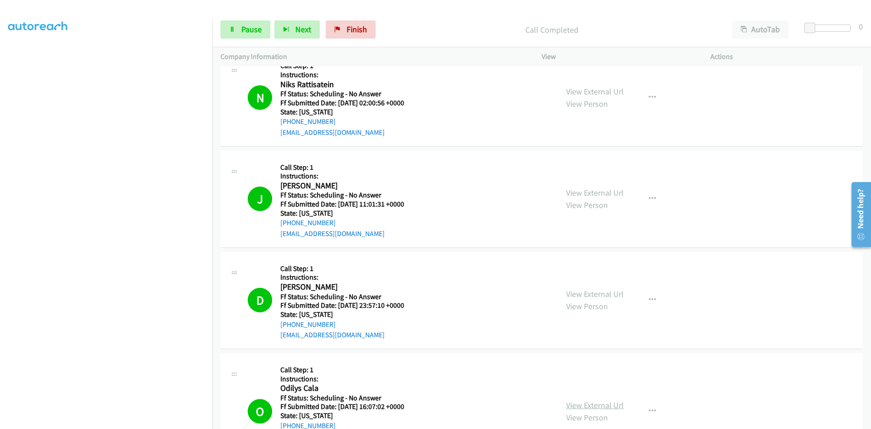
click at [609, 406] on link "View External Url" at bounding box center [595, 405] width 58 height 10
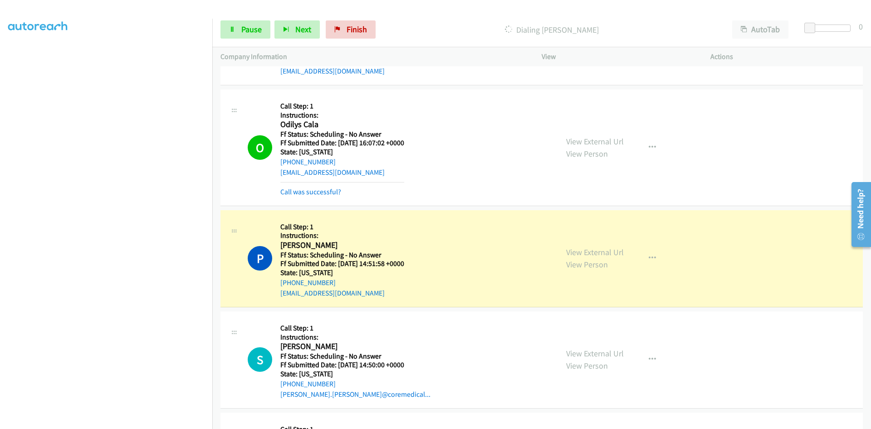
scroll to position [2476, 0]
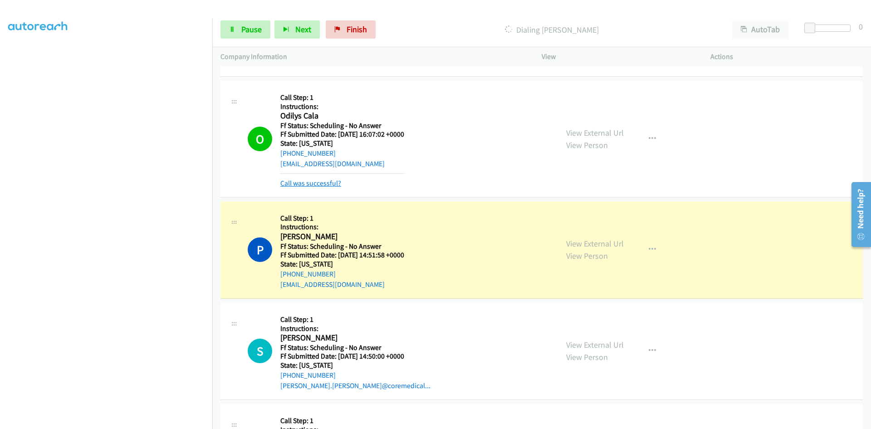
click at [332, 185] on link "Call was successful?" at bounding box center [310, 183] width 61 height 9
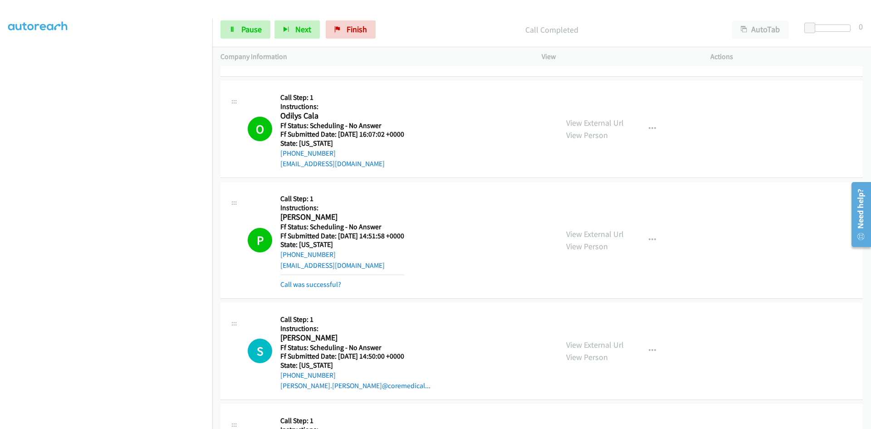
click at [593, 226] on div "View External Url View Person View External Url Email Schedule/Manage Callback …" at bounding box center [646, 240] width 177 height 100
click at [595, 234] on link "View External Url" at bounding box center [595, 234] width 58 height 10
click at [334, 285] on link "Call was successful?" at bounding box center [310, 284] width 61 height 9
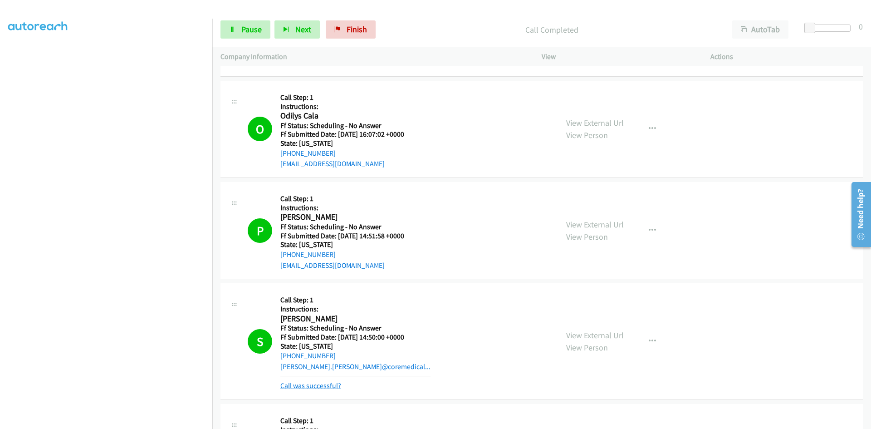
click at [325, 385] on link "Call was successful?" at bounding box center [310, 385] width 61 height 9
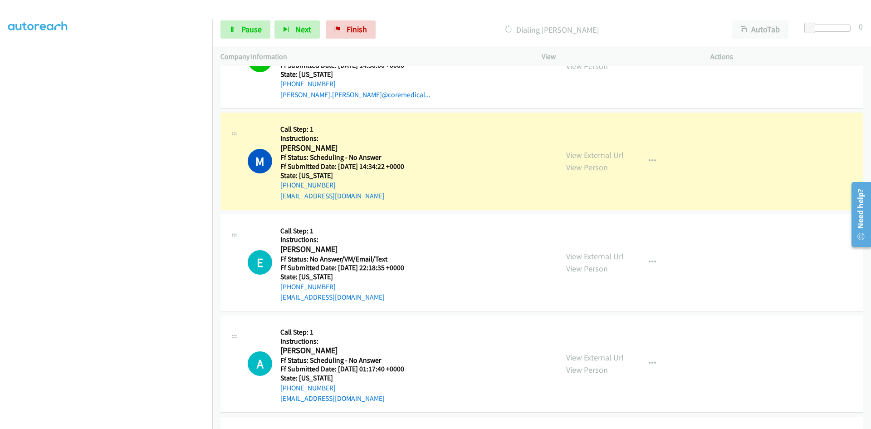
scroll to position [2748, 0]
click at [606, 154] on link "View External Url" at bounding box center [595, 154] width 58 height 10
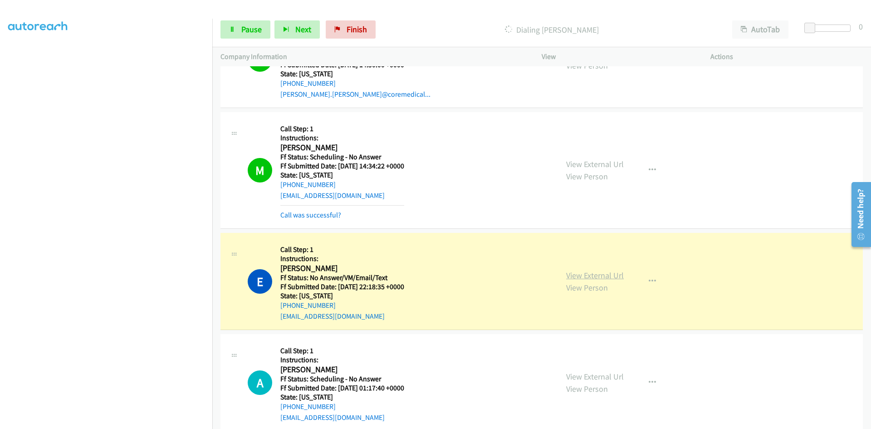
click at [588, 275] on link "View External Url" at bounding box center [595, 275] width 58 height 10
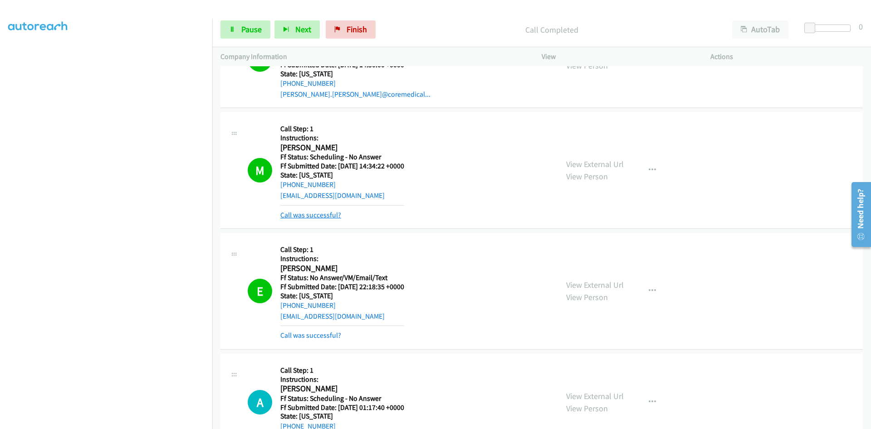
click at [308, 215] on link "Call was successful?" at bounding box center [310, 215] width 61 height 9
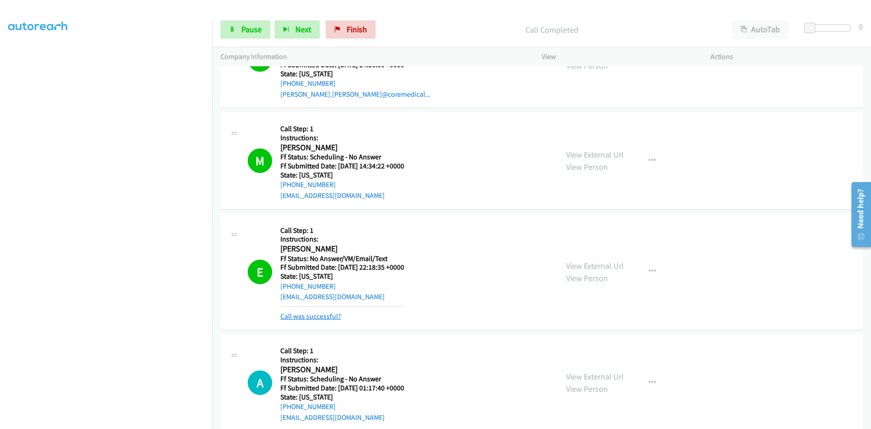
click at [313, 317] on link "Call was successful?" at bounding box center [310, 316] width 61 height 9
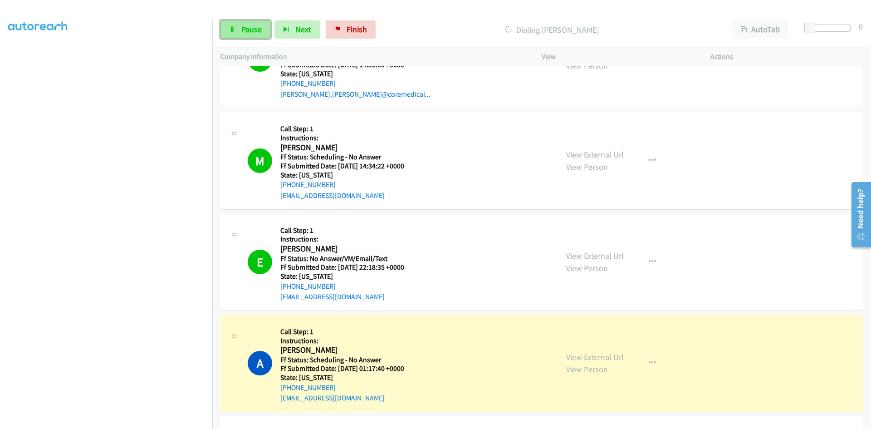
click at [239, 30] on link "Pause" at bounding box center [245, 29] width 50 height 18
click at [576, 354] on link "View External Url" at bounding box center [595, 357] width 58 height 10
